Goal: Task Accomplishment & Management: Use online tool/utility

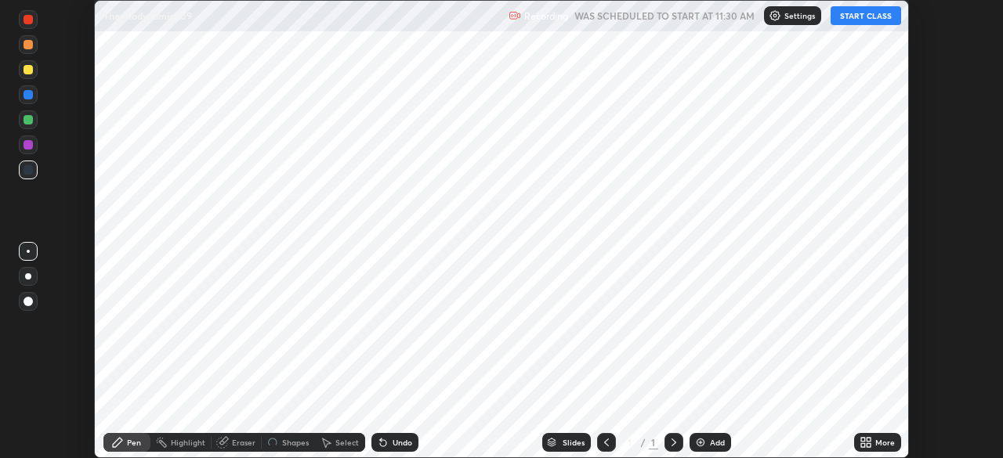
scroll to position [458, 1002]
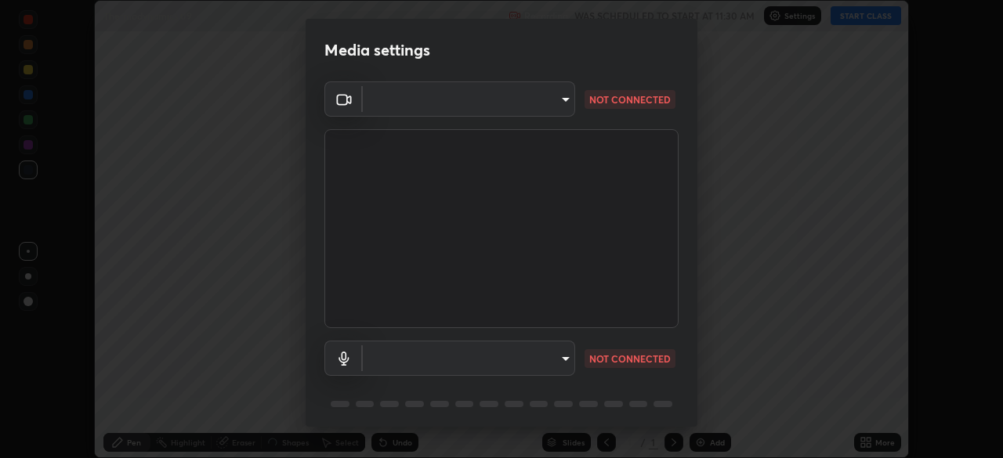
type input "913022e3bbb337ef4c56a3a1bc1945278763e83ed23a96943dce605de8dfc656"
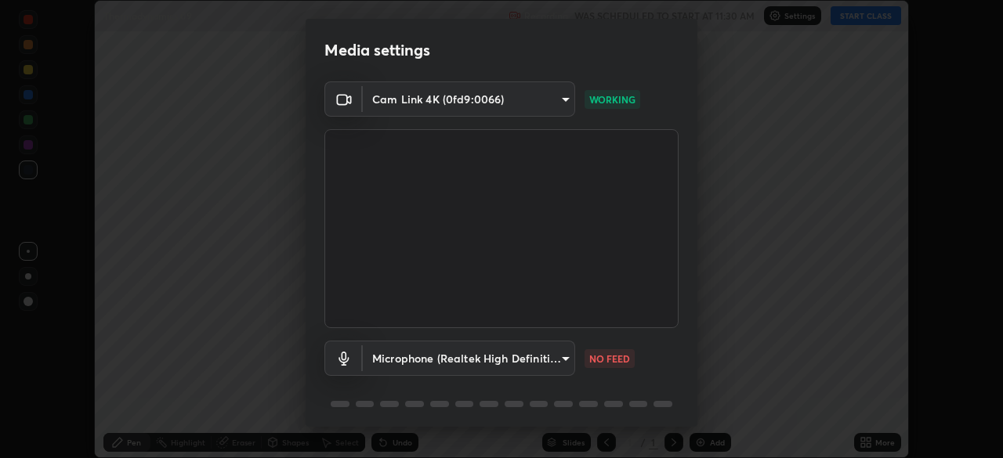
click at [560, 359] on body "Erase all Thermodynamics 09 Recording WAS SCHEDULED TO START AT 11:30 AM Settin…" at bounding box center [501, 229] width 1003 height 458
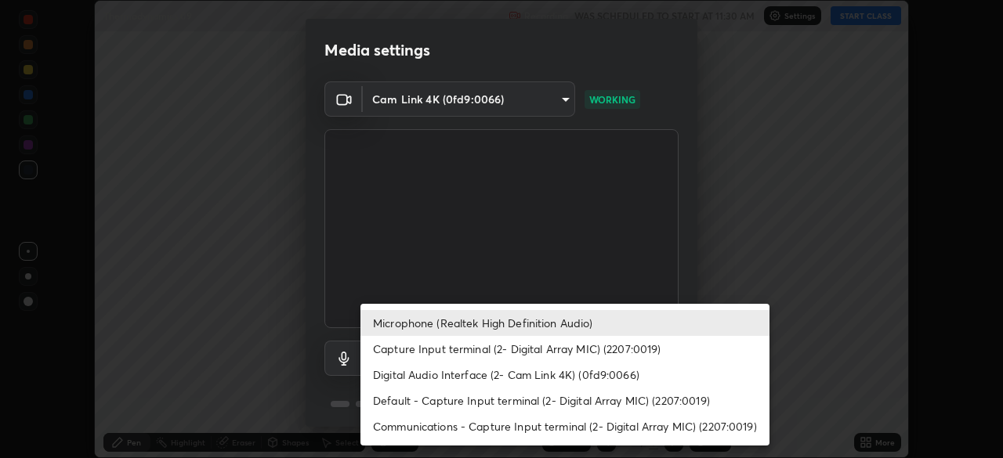
click at [545, 343] on li "Capture Input terminal (2- Digital Array MIC) (2207:0019)" at bounding box center [565, 349] width 409 height 26
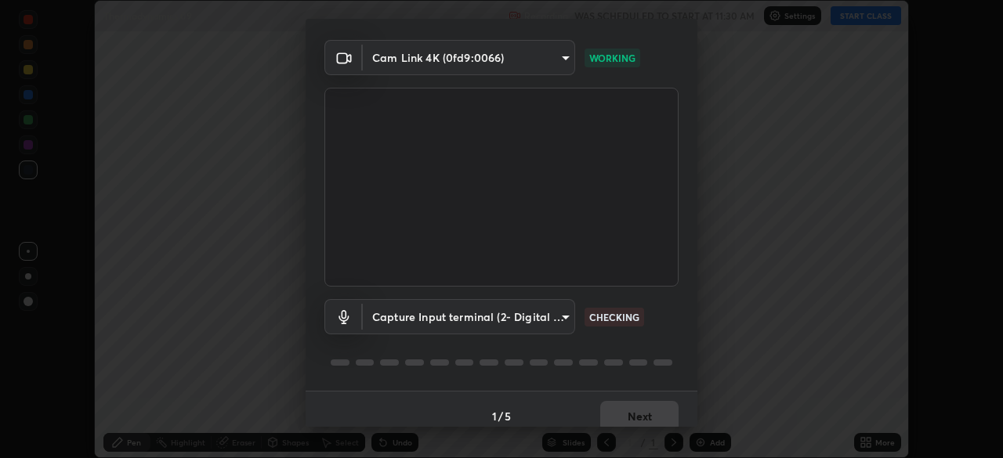
scroll to position [56, 0]
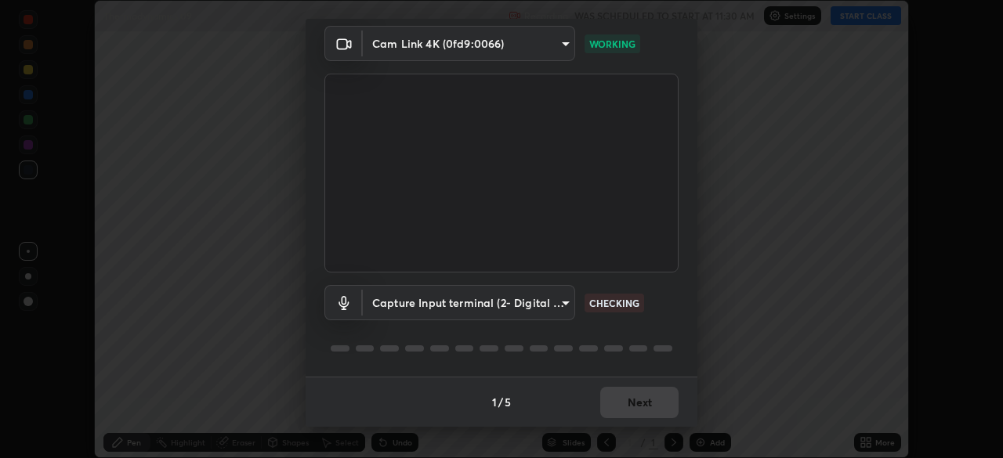
click at [626, 402] on div "1 / 5 Next" at bounding box center [502, 402] width 392 height 50
click at [632, 401] on div "1 / 5 Next" at bounding box center [502, 402] width 392 height 50
click at [532, 304] on body "Erase all Thermodynamics 09 Recording WAS SCHEDULED TO START AT 11:30 AM Settin…" at bounding box center [501, 229] width 1003 height 458
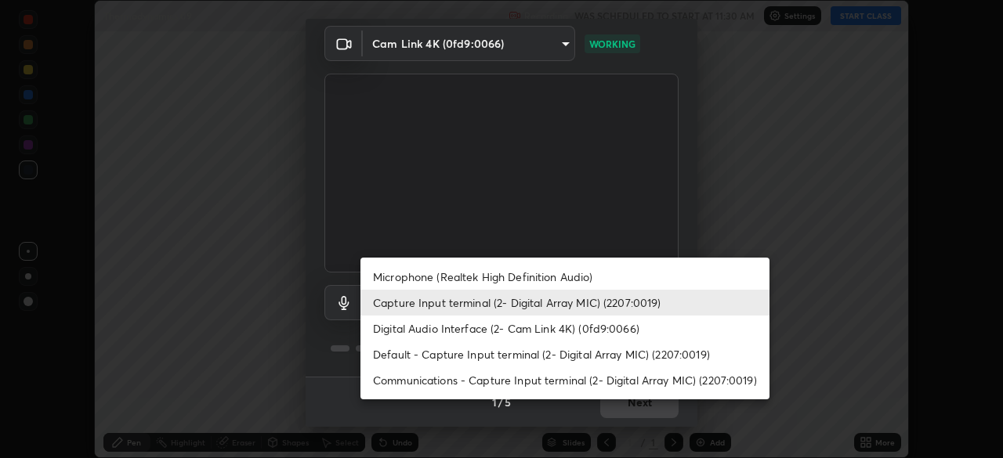
click at [447, 354] on li "Default - Capture Input terminal (2- Digital Array MIC) (2207:0019)" at bounding box center [565, 355] width 409 height 26
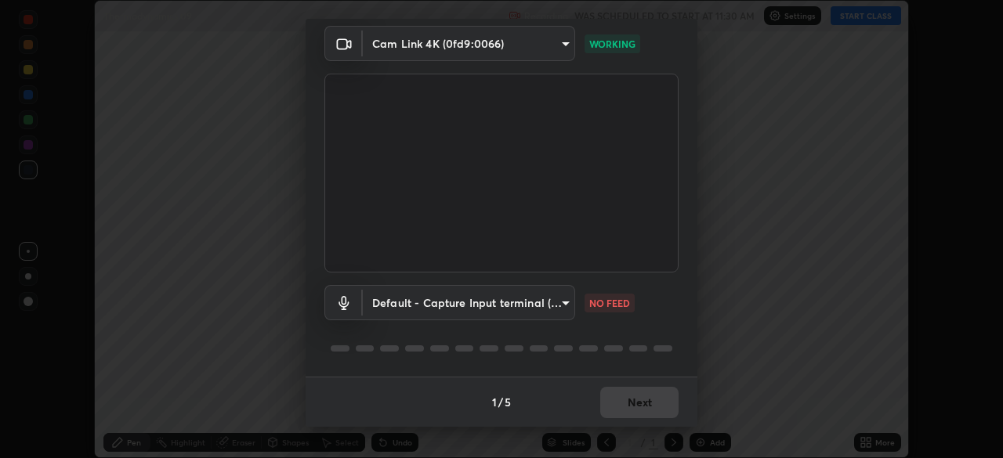
click at [524, 310] on body "Erase all Thermodynamics 09 Recording WAS SCHEDULED TO START AT 11:30 AM Settin…" at bounding box center [501, 229] width 1003 height 458
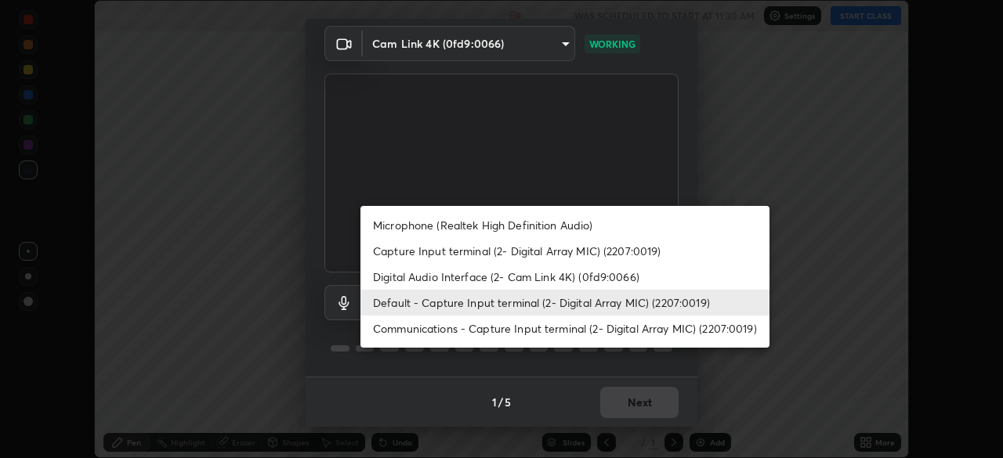
click at [442, 225] on li "Microphone (Realtek High Definition Audio)" at bounding box center [565, 225] width 409 height 26
type input "bef04e412724abd94ab17f51c46c94050894f67992973f842b18f11041e0dab1"
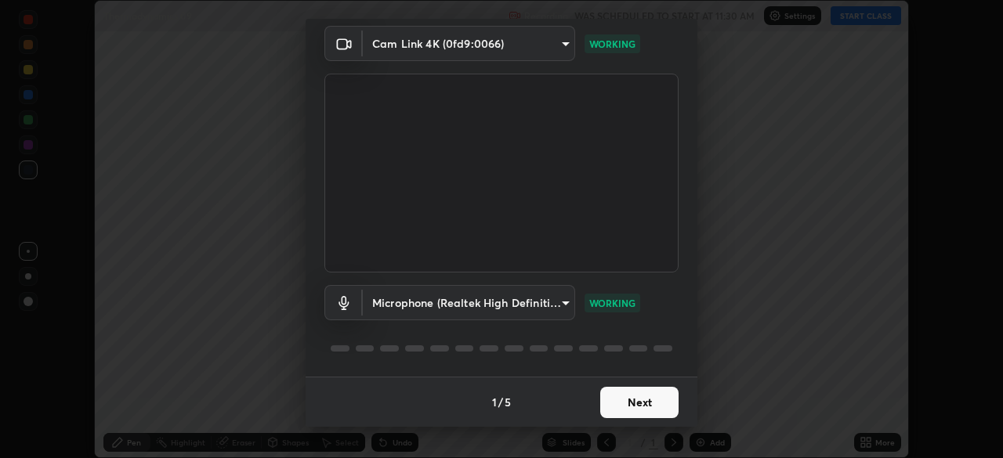
click at [632, 408] on button "Next" at bounding box center [639, 402] width 78 height 31
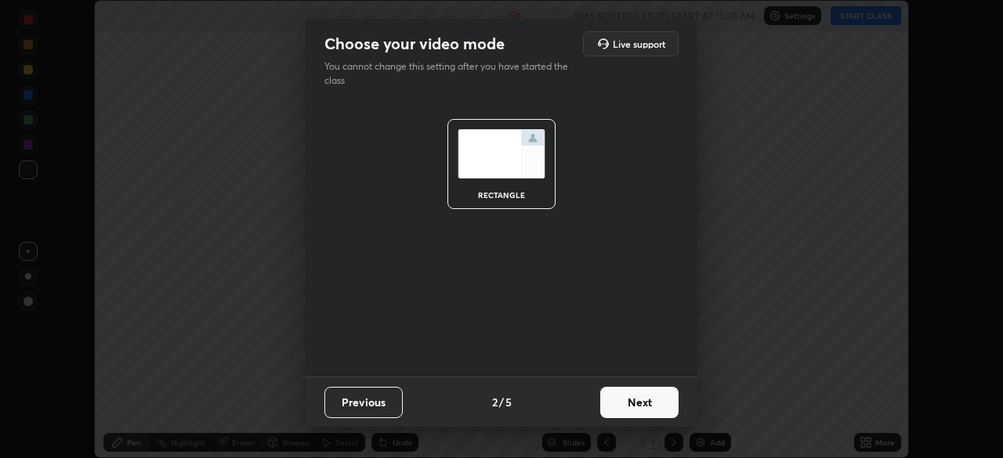
scroll to position [0, 0]
click at [640, 408] on button "Next" at bounding box center [639, 402] width 78 height 31
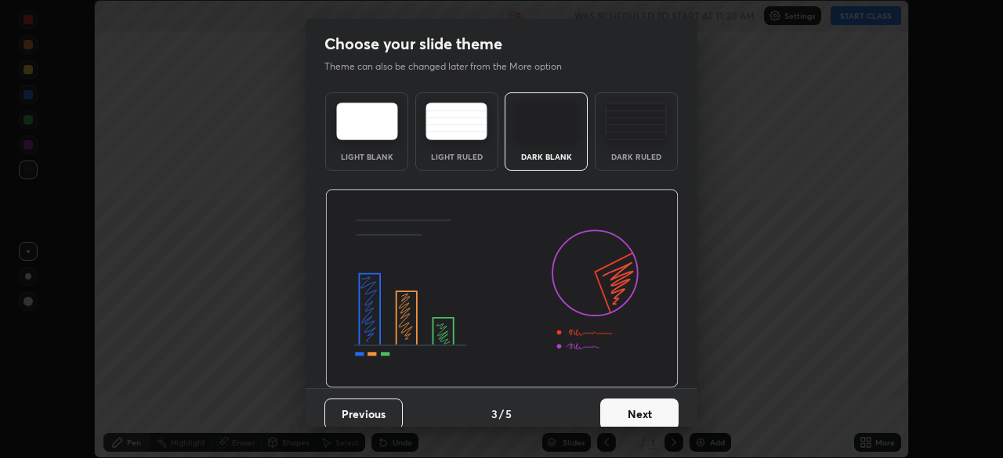
click at [640, 415] on button "Next" at bounding box center [639, 414] width 78 height 31
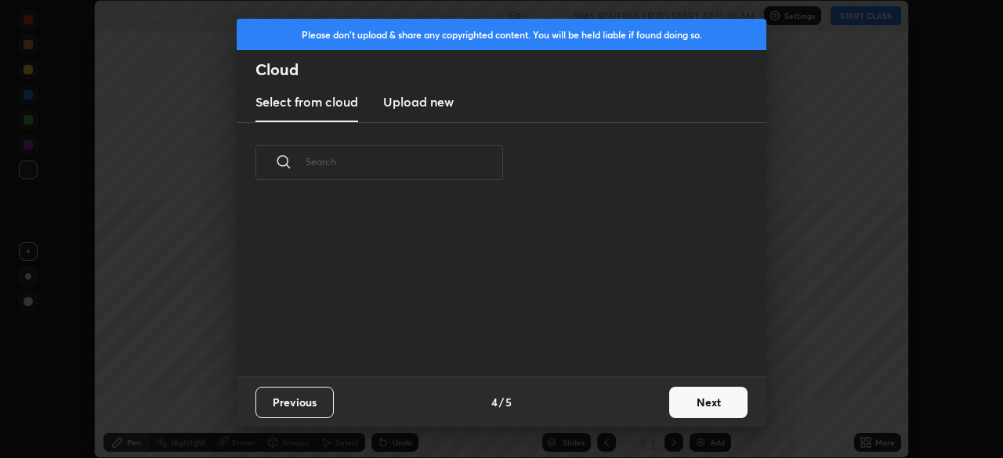
scroll to position [174, 503]
click at [704, 401] on button "Next" at bounding box center [708, 402] width 78 height 31
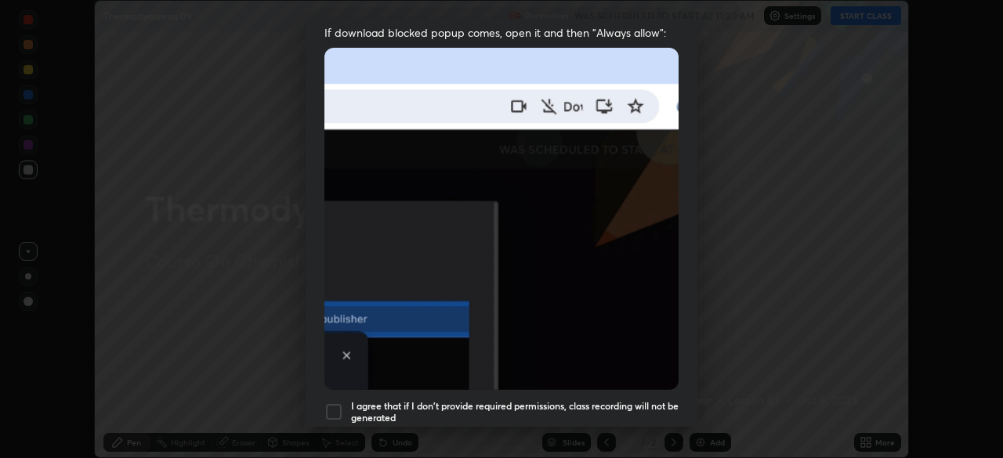
scroll to position [375, 0]
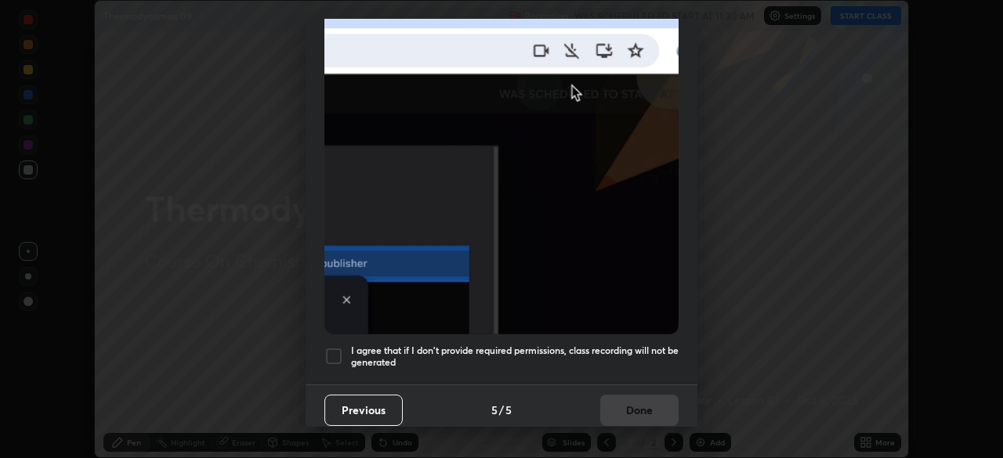
click at [335, 352] on div at bounding box center [333, 356] width 19 height 19
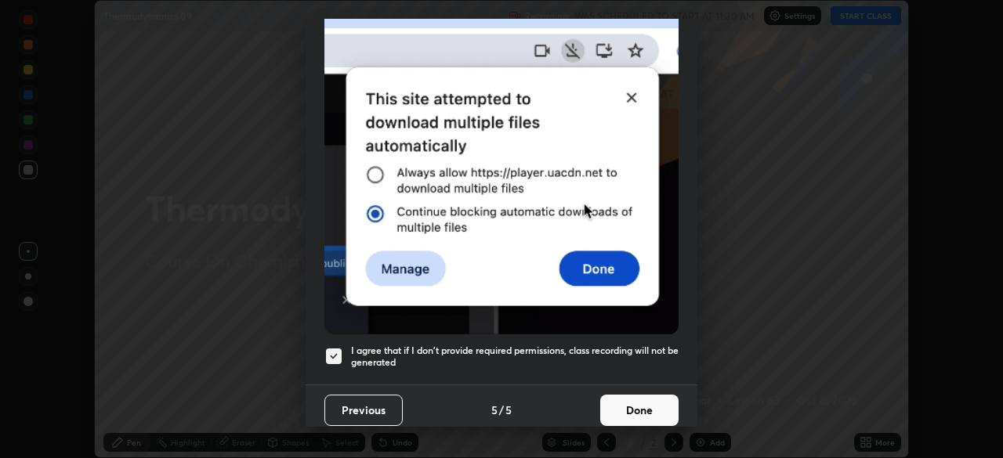
click at [629, 395] on button "Done" at bounding box center [639, 410] width 78 height 31
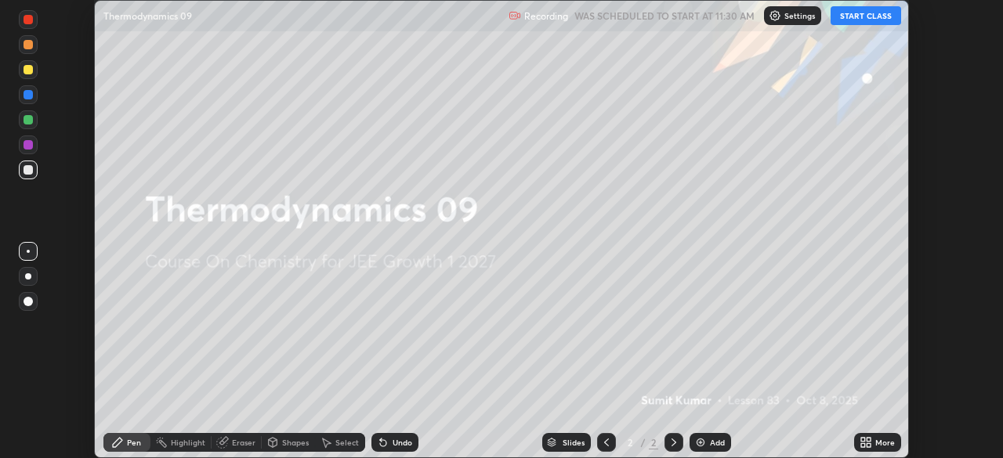
click at [840, 16] on button "START CLASS" at bounding box center [866, 15] width 71 height 19
click at [861, 445] on icon at bounding box center [863, 446] width 4 height 4
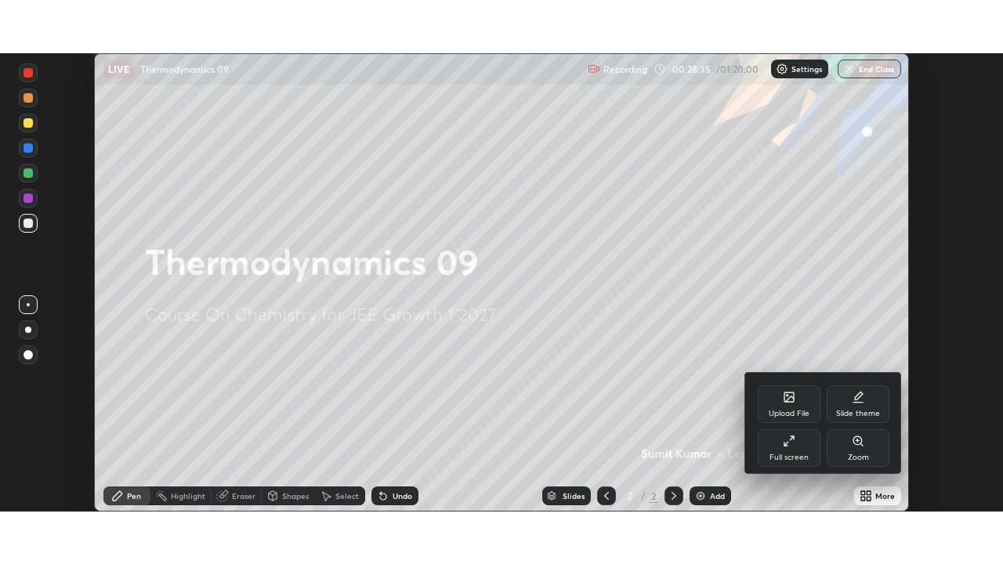
scroll to position [77917, 77373]
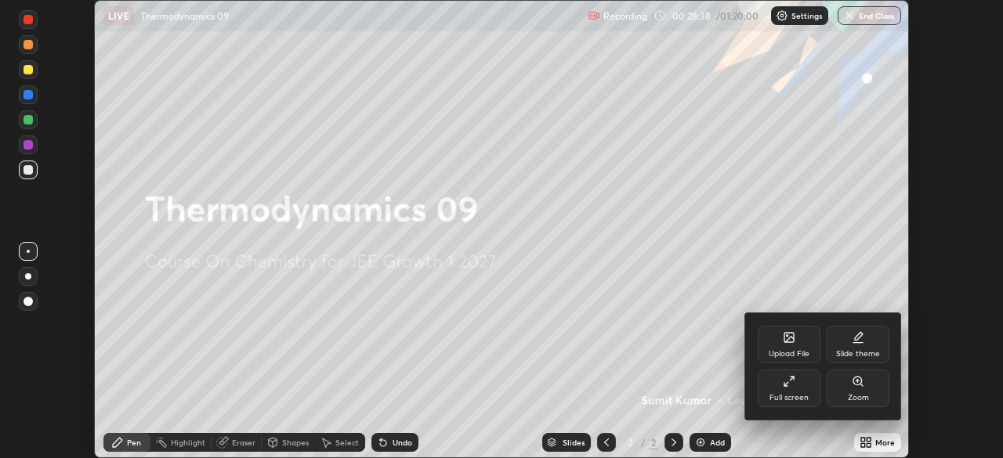
click at [791, 394] on div "Full screen" at bounding box center [789, 398] width 39 height 8
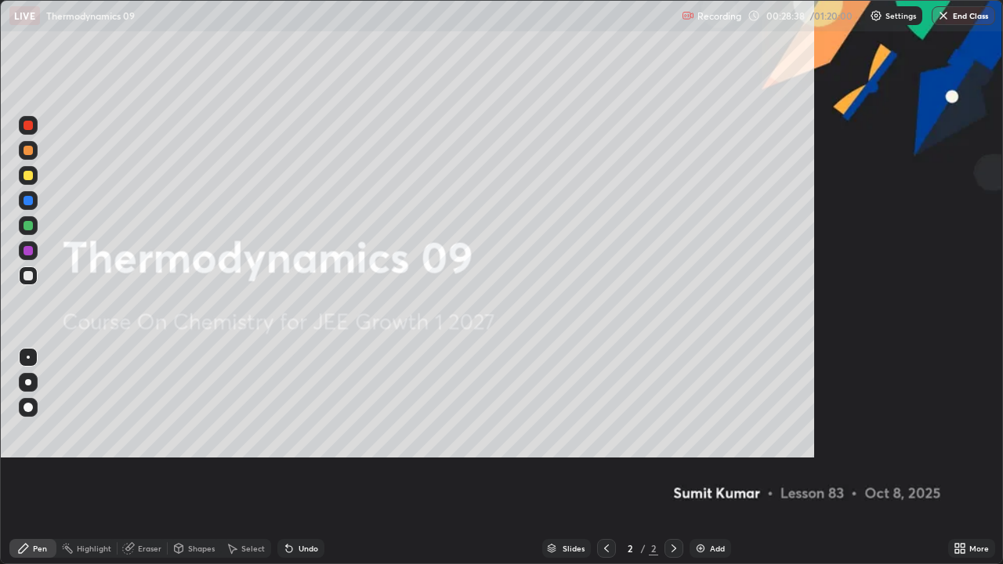
scroll to position [564, 1003]
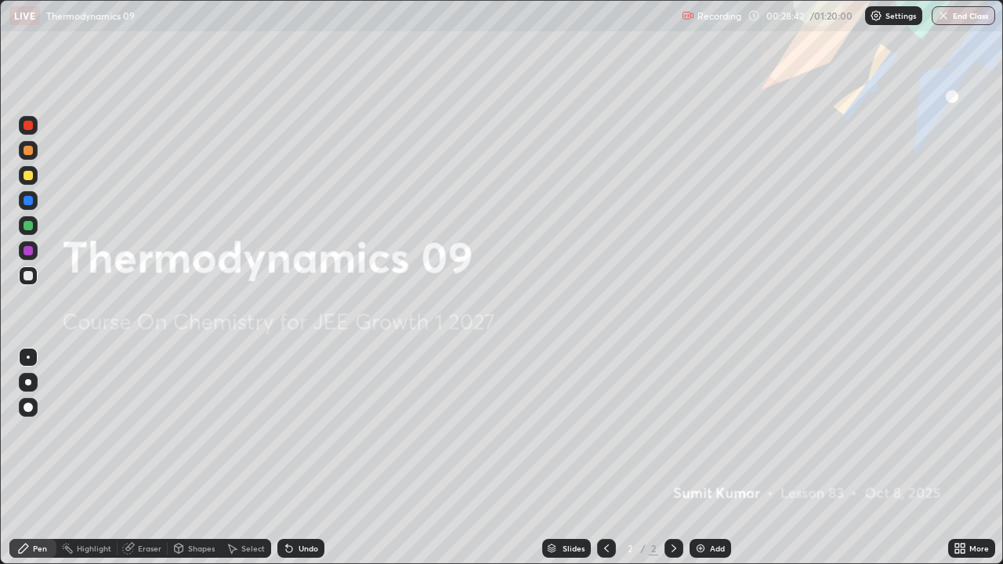
click at [61, 458] on div "Highlight" at bounding box center [86, 548] width 61 height 19
click at [704, 458] on img at bounding box center [700, 548] width 13 height 13
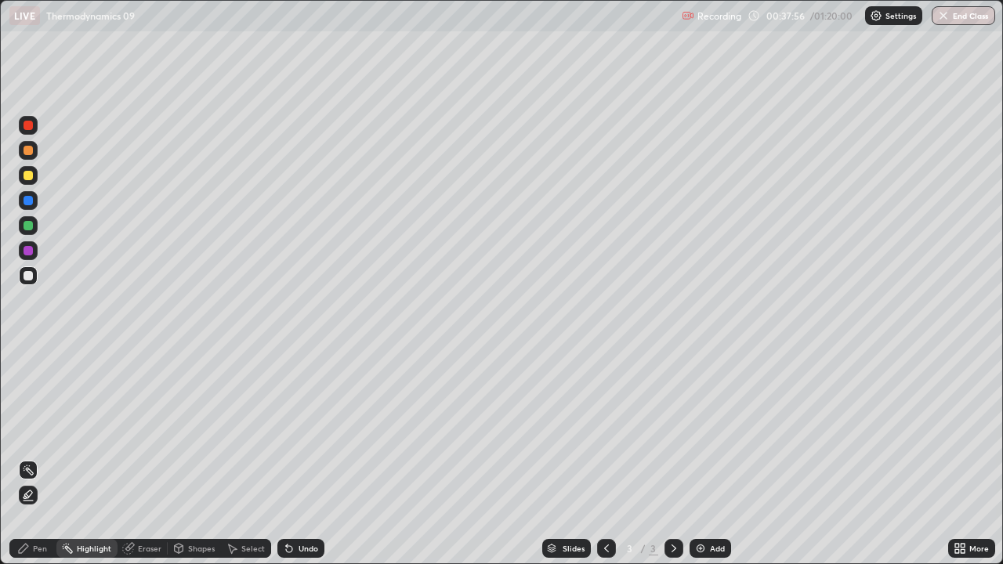
click at [288, 458] on icon at bounding box center [289, 549] width 6 height 6
click at [22, 177] on div at bounding box center [28, 175] width 19 height 19
click at [40, 458] on div "Pen" at bounding box center [40, 549] width 14 height 8
click at [696, 458] on img at bounding box center [700, 548] width 13 height 13
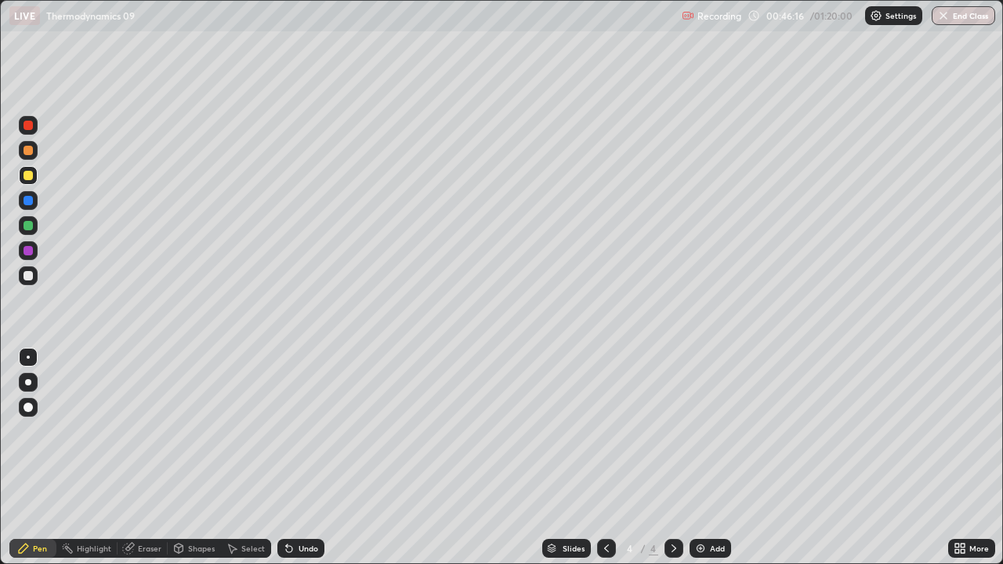
click at [305, 458] on div "Undo" at bounding box center [309, 549] width 20 height 8
click at [299, 458] on div "Undo" at bounding box center [309, 549] width 20 height 8
click at [29, 276] on div at bounding box center [28, 275] width 9 height 9
click at [34, 232] on div at bounding box center [28, 225] width 19 height 19
click at [711, 458] on div "Add" at bounding box center [711, 548] width 42 height 19
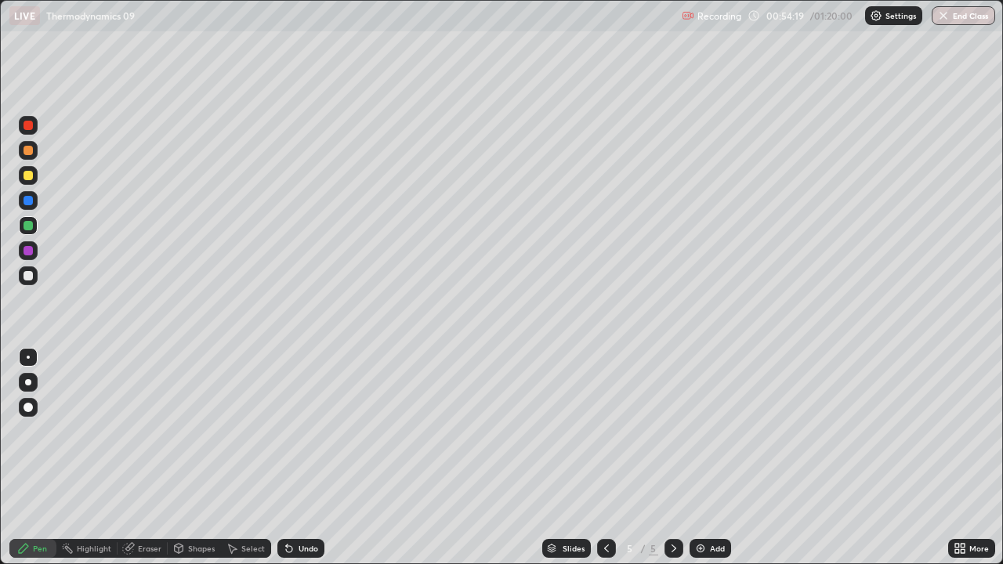
click at [604, 458] on icon at bounding box center [606, 548] width 13 height 13
click at [669, 458] on icon at bounding box center [674, 548] width 13 height 13
click at [25, 176] on div at bounding box center [28, 175] width 9 height 9
click at [604, 458] on icon at bounding box center [606, 549] width 5 height 8
click at [677, 458] on icon at bounding box center [674, 548] width 13 height 13
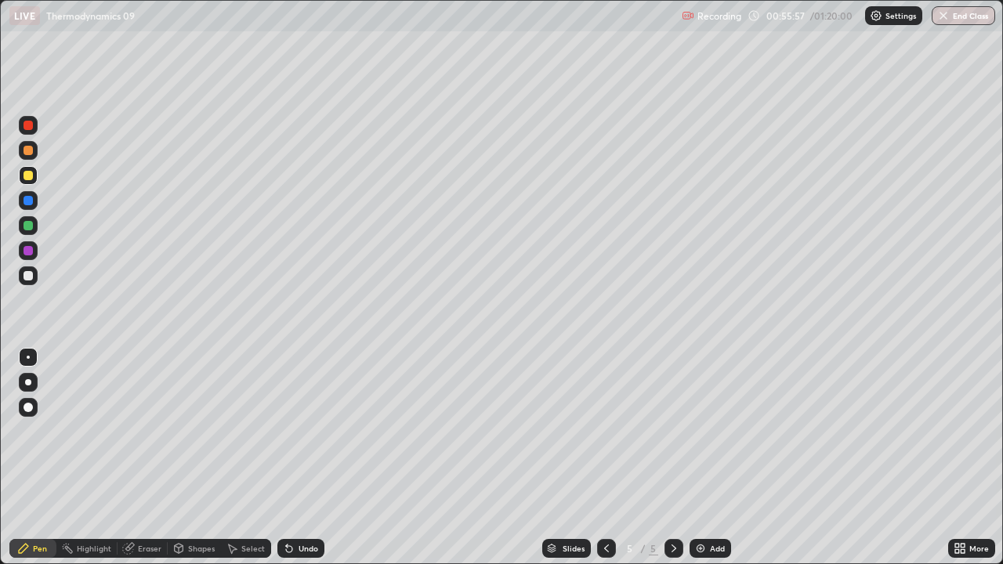
click at [286, 458] on icon at bounding box center [289, 549] width 6 height 6
click at [266, 458] on div "Select" at bounding box center [246, 548] width 50 height 19
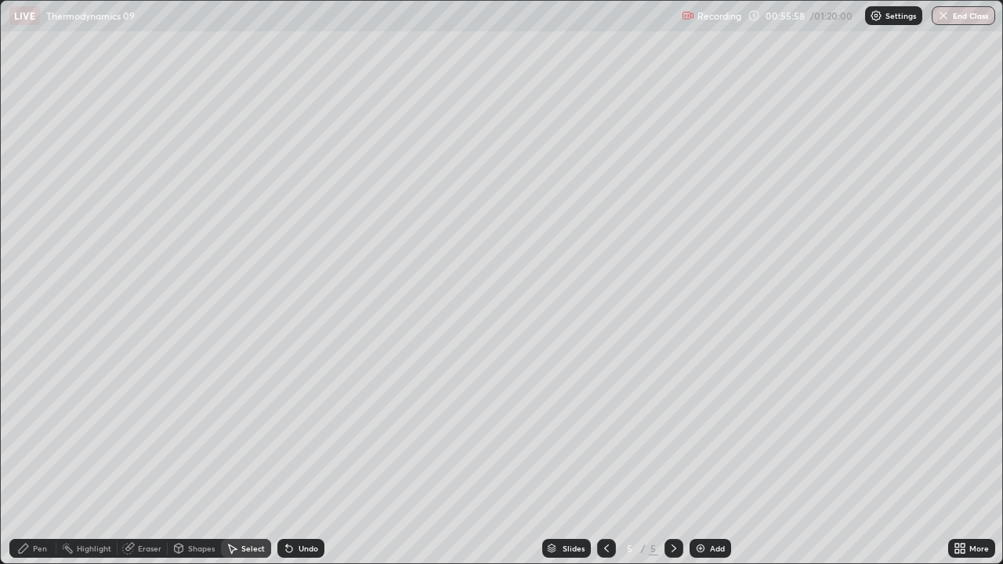
click at [286, 458] on icon at bounding box center [287, 546] width 2 height 2
click at [29, 458] on icon at bounding box center [23, 548] width 13 height 13
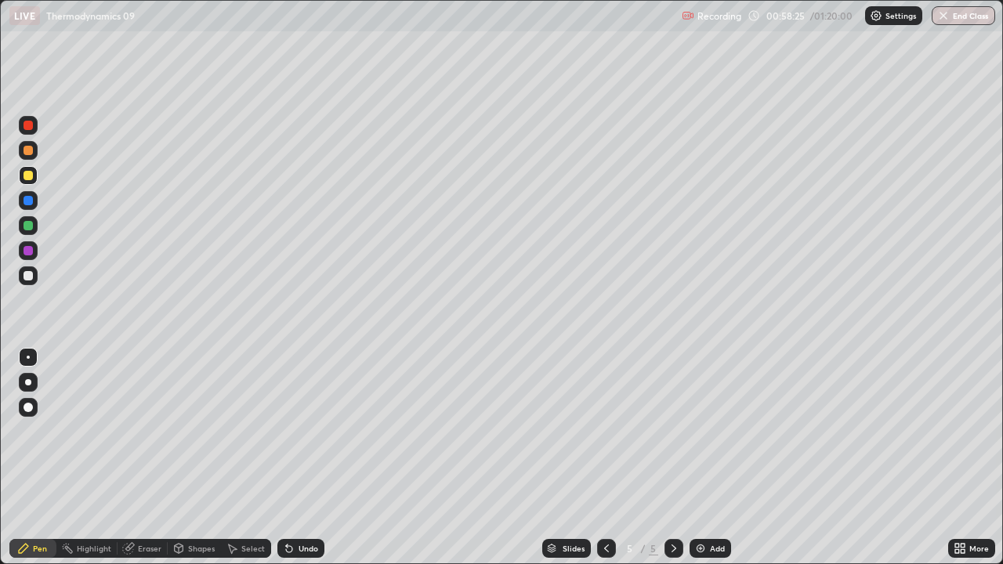
click at [604, 458] on icon at bounding box center [606, 548] width 13 height 13
click at [25, 222] on div at bounding box center [28, 225] width 9 height 9
click at [665, 458] on div at bounding box center [674, 548] width 19 height 19
click at [605, 458] on icon at bounding box center [606, 548] width 13 height 13
click at [27, 276] on div at bounding box center [28, 275] width 9 height 9
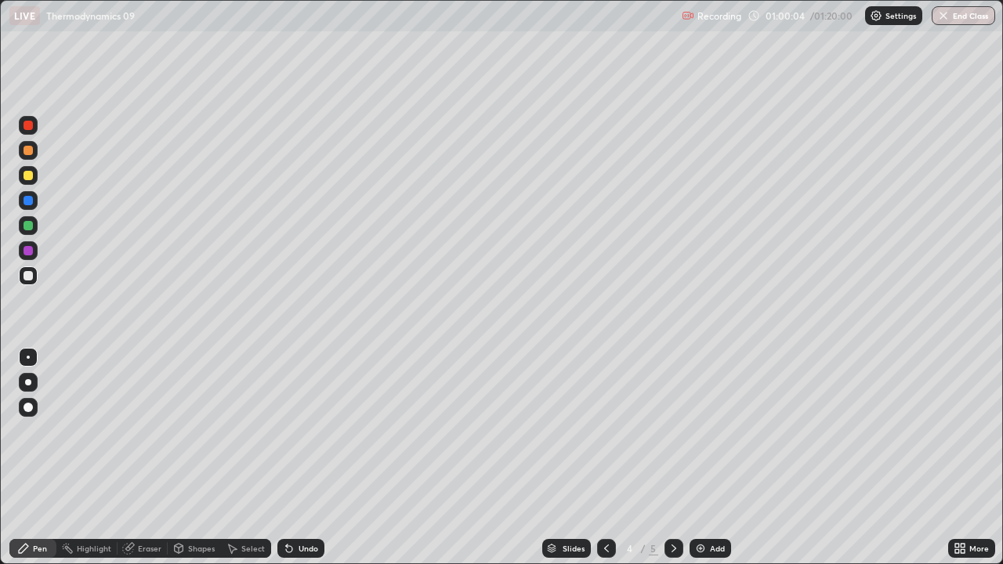
click at [573, 458] on div "Slides 4 / 5 Add" at bounding box center [636, 548] width 624 height 31
click at [24, 228] on div at bounding box center [28, 225] width 9 height 9
click at [26, 179] on div at bounding box center [28, 175] width 9 height 9
click at [27, 230] on div at bounding box center [28, 225] width 9 height 9
click at [670, 458] on icon at bounding box center [674, 548] width 13 height 13
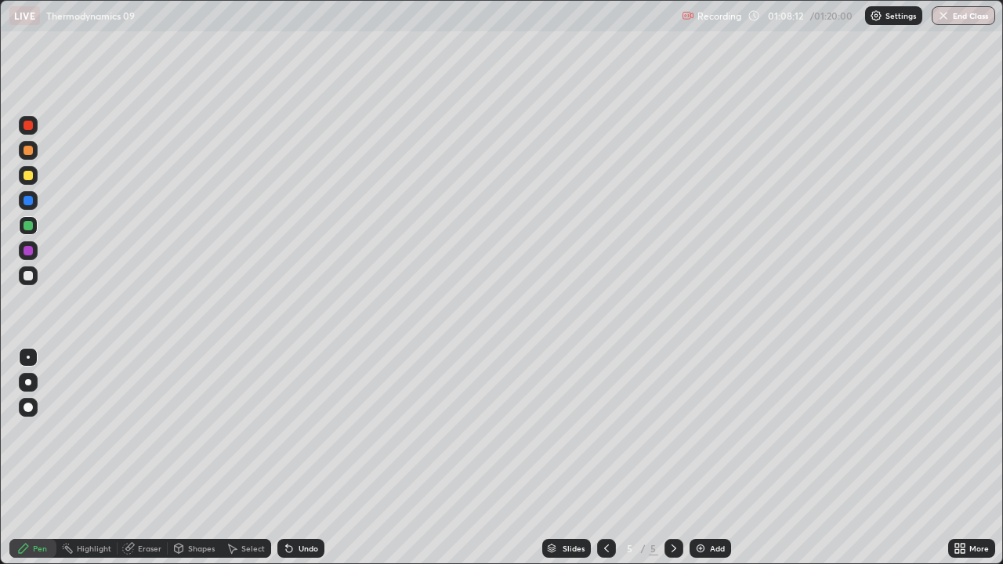
click at [597, 458] on div at bounding box center [606, 548] width 19 height 19
click at [672, 458] on icon at bounding box center [674, 548] width 13 height 13
click at [671, 458] on icon at bounding box center [674, 548] width 13 height 13
click at [695, 458] on img at bounding box center [700, 548] width 13 height 13
click at [301, 458] on div "Undo" at bounding box center [309, 549] width 20 height 8
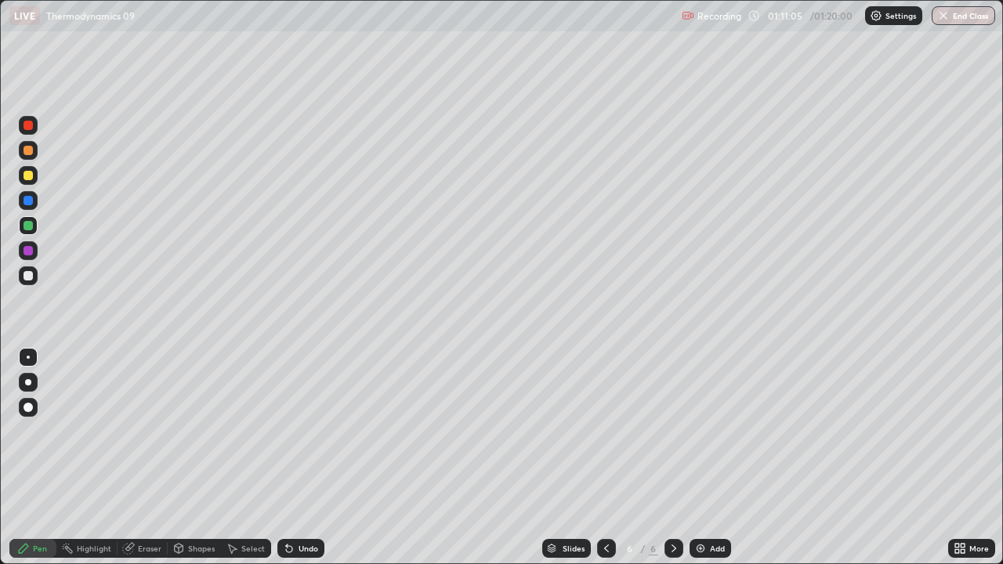
click at [286, 458] on icon at bounding box center [289, 549] width 6 height 6
click at [947, 15] on img "button" at bounding box center [943, 15] width 13 height 13
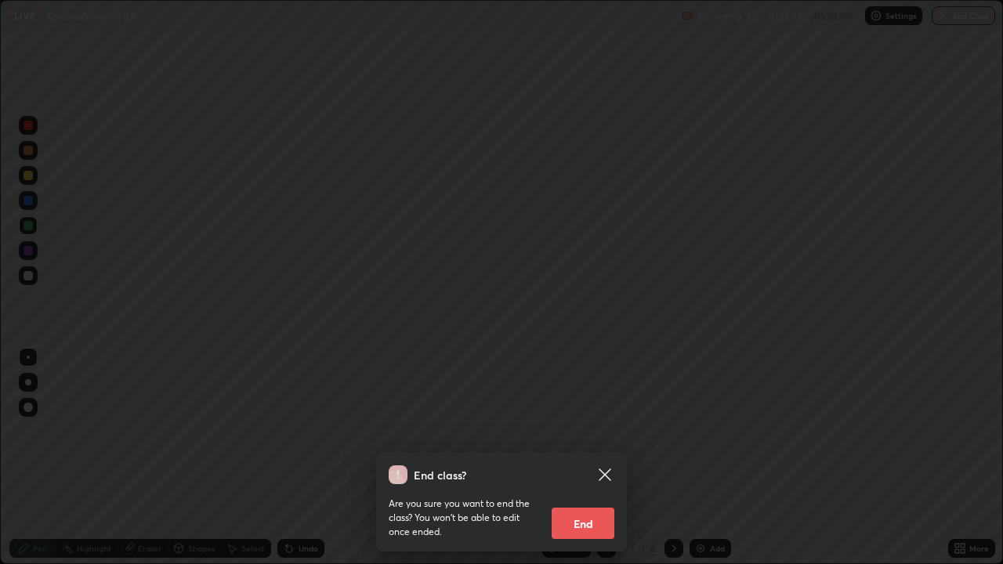
click at [578, 458] on button "End" at bounding box center [583, 523] width 63 height 31
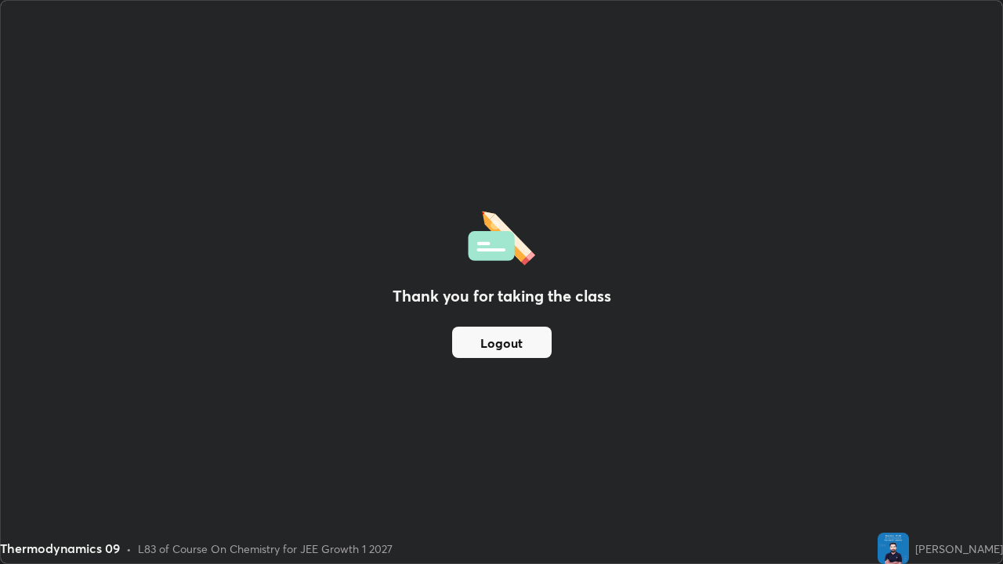
click at [496, 345] on button "Logout" at bounding box center [502, 342] width 100 height 31
